Goal: Find specific page/section: Find specific page/section

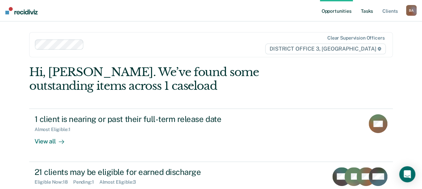
click at [372, 10] on link "Tasks" at bounding box center [366, 10] width 15 height 21
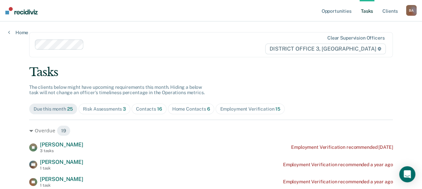
click at [187, 107] on div "Home Contacts 6" at bounding box center [191, 109] width 38 height 6
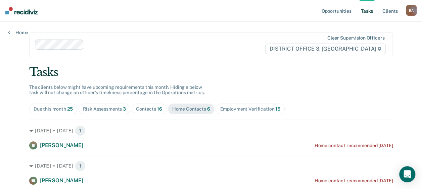
click at [146, 110] on div "Contacts 16" at bounding box center [149, 109] width 26 height 6
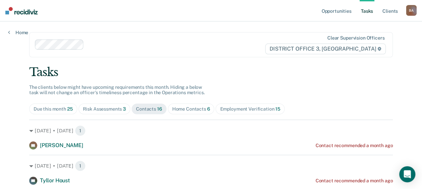
click at [368, 10] on link "Tasks" at bounding box center [366, 10] width 15 height 21
click at [99, 111] on div "Risk Assessments 3" at bounding box center [104, 109] width 43 height 6
